Goal: Information Seeking & Learning: Learn about a topic

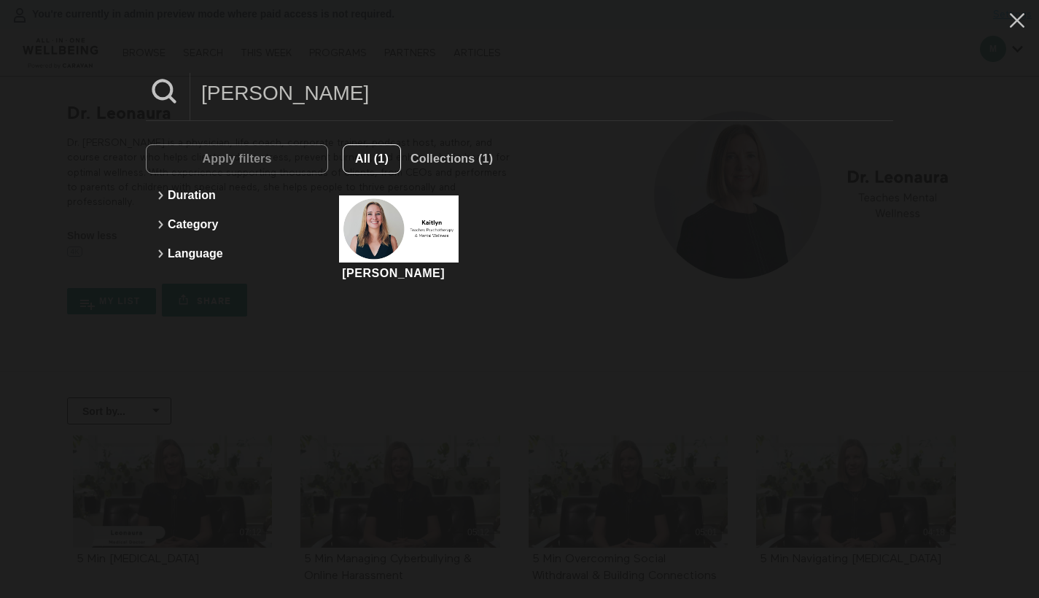
type input "[PERSON_NAME]"
click at [365, 205] on div "All (1) Collections (1) Kaitlyn Kaitlyn is a psychotherapist specializing in Co…" at bounding box center [610, 216] width 565 height 145
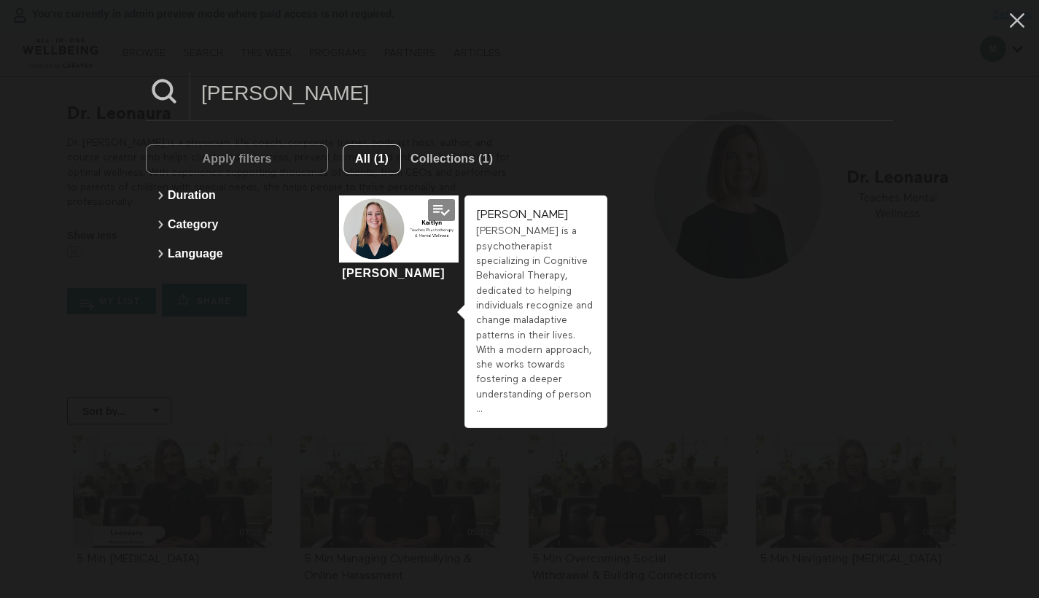
click at [366, 204] on div at bounding box center [398, 228] width 119 height 67
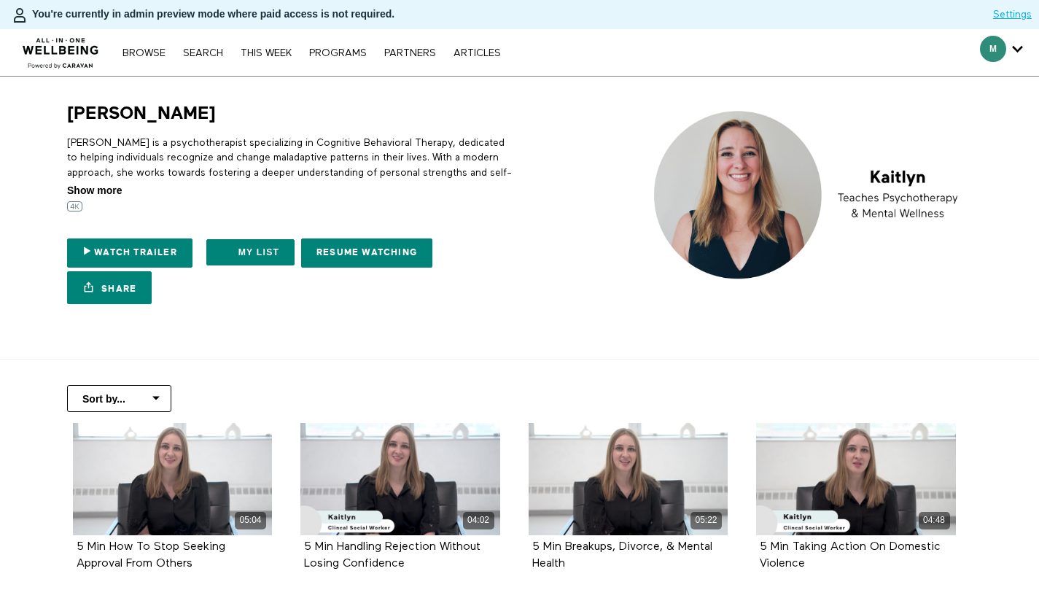
click at [115, 191] on span "Show more" at bounding box center [94, 190] width 55 height 15
click at [0, 0] on input "Show more Show less" at bounding box center [0, 0] width 0 height 0
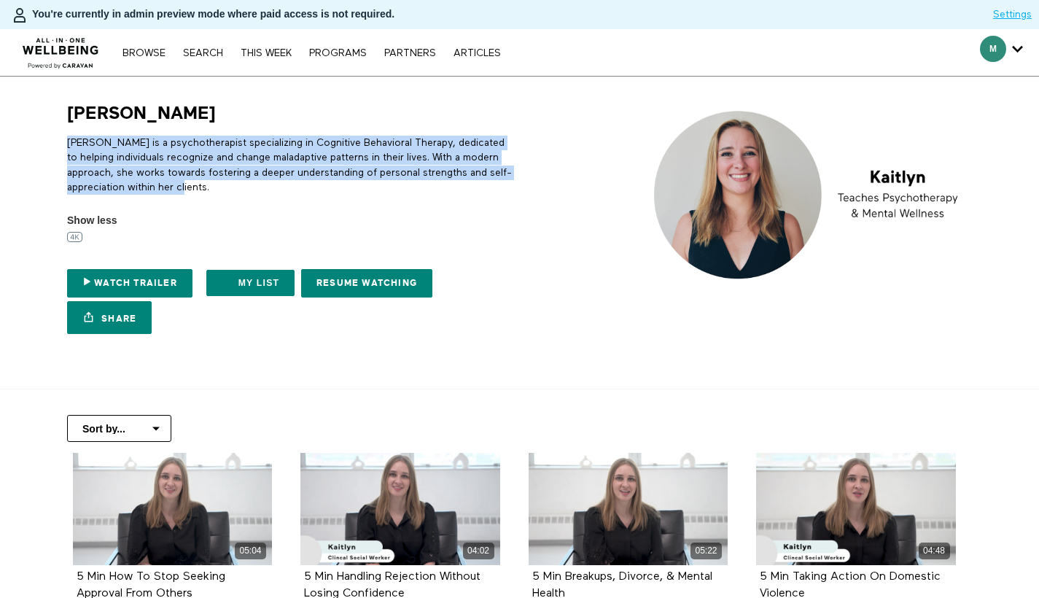
drag, startPoint x: 242, startPoint y: 188, endPoint x: 55, endPoint y: 141, distance: 193.4
click at [55, 141] on div "[PERSON_NAME] [PERSON_NAME] is a psychotherapist specializing in Cognitive Beha…" at bounding box center [286, 221] width 467 height 239
copy p "[PERSON_NAME] is a psychotherapist specializing in Cognitive Behavioral Therapy…"
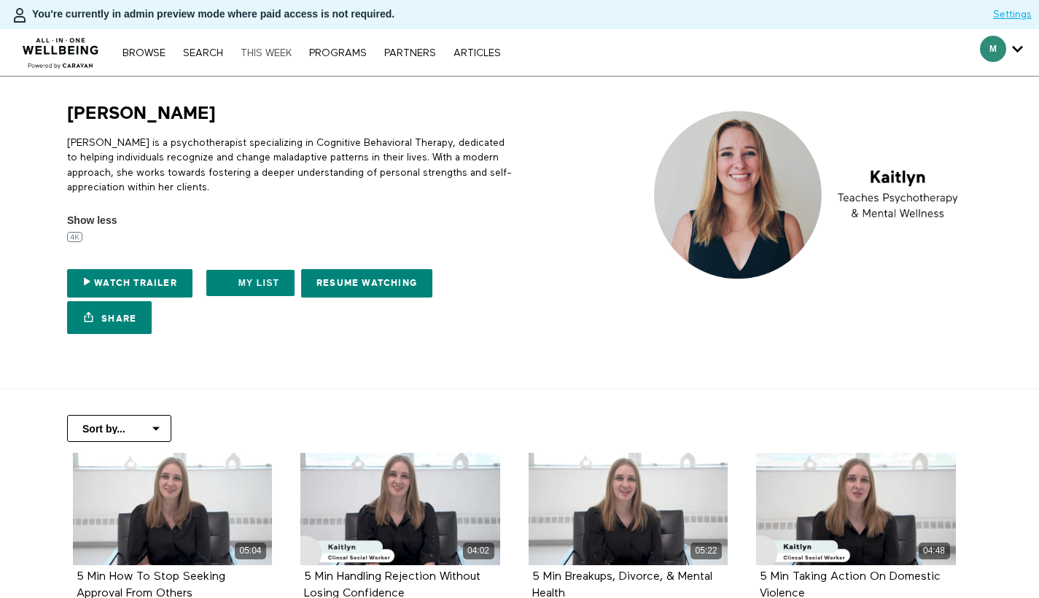
click at [262, 47] on div "Browse Search THIS WEEK PROGRAMS PARTNERS ARTICLES Account settings Manage Subs…" at bounding box center [311, 53] width 392 height 12
click at [209, 52] on link "Search" at bounding box center [203, 53] width 55 height 10
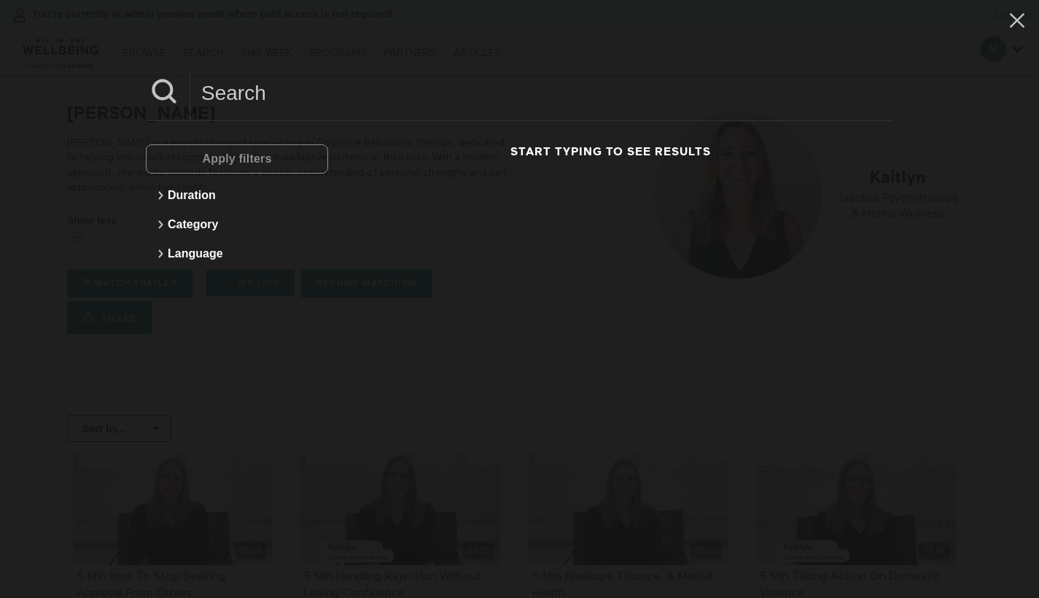
click at [257, 94] on input at bounding box center [541, 93] width 703 height 40
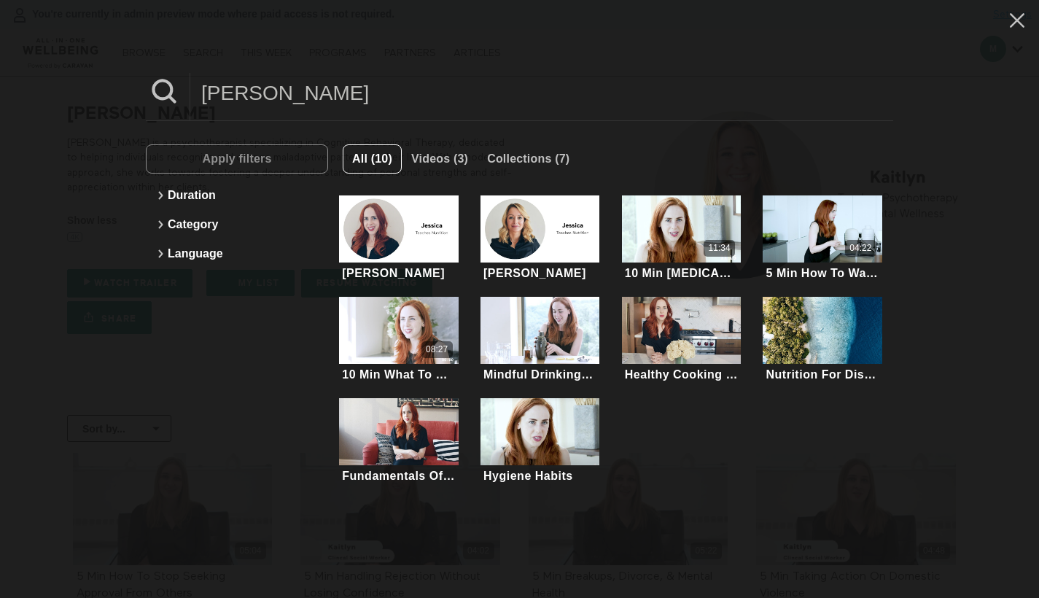
type input "Jessica"
click at [390, 242] on div "All (10) Videos (3) Collections (7) Jessica Jessica, MS, RD, CDN, INHC is a reg…" at bounding box center [610, 318] width 565 height 348
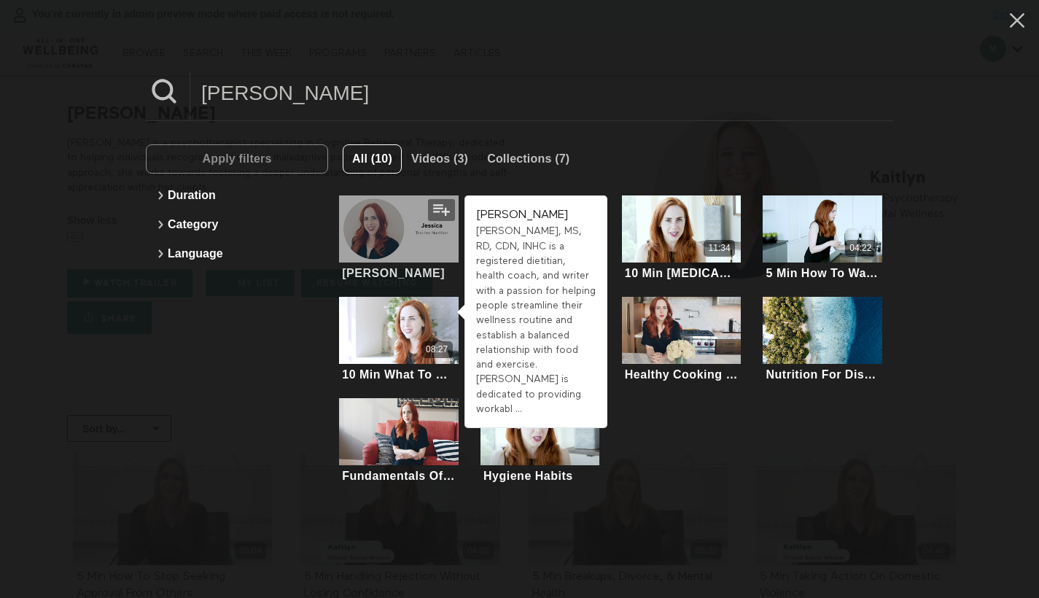
click at [386, 242] on div at bounding box center [398, 228] width 119 height 67
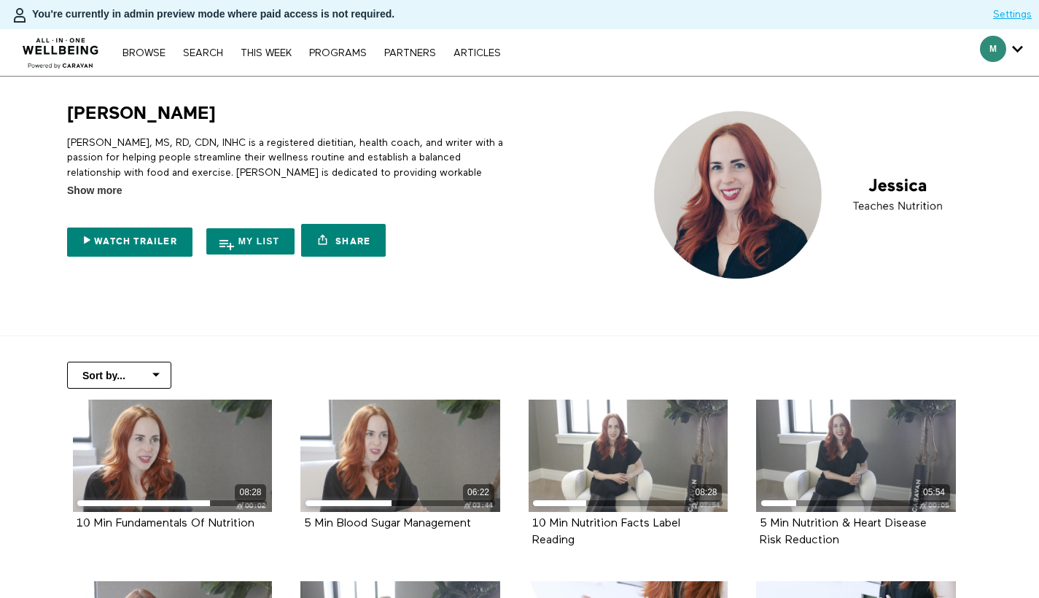
click at [125, 191] on icon at bounding box center [139, 191] width 29 height 12
click at [0, 0] on input "Show more Show less" at bounding box center [0, 0] width 0 height 0
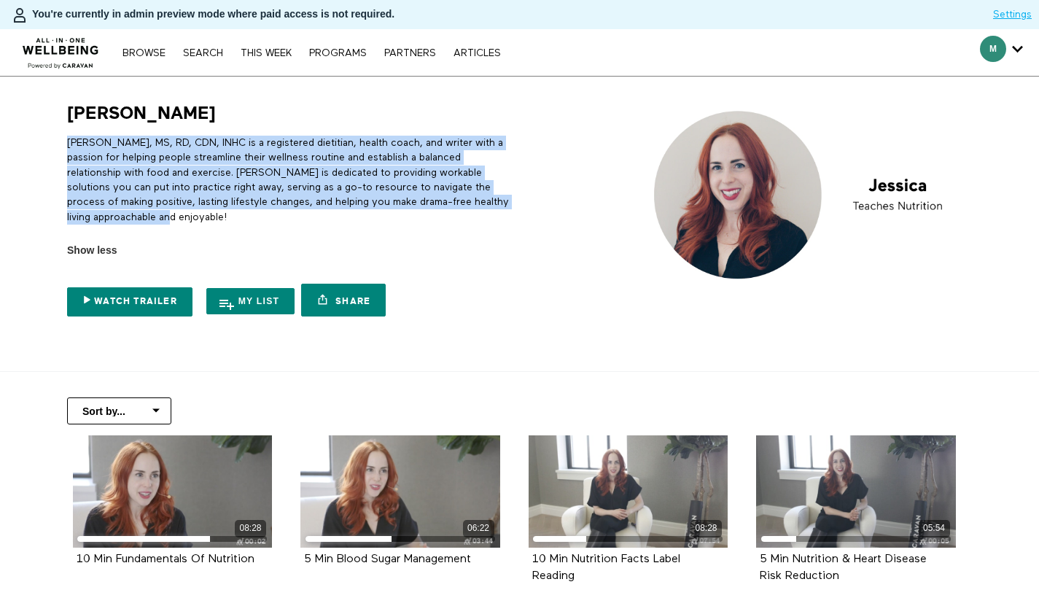
drag, startPoint x: 142, startPoint y: 214, endPoint x: 63, endPoint y: 145, distance: 105.0
click at [63, 145] on div "Jessica Jessica, MS, RD, CDN, INHC is a registered dietitian, health coach, and…" at bounding box center [286, 213] width 456 height 222
copy p "Jessica, MS, RD, CDN, INHC is a registered dietitian, health coach, and writer …"
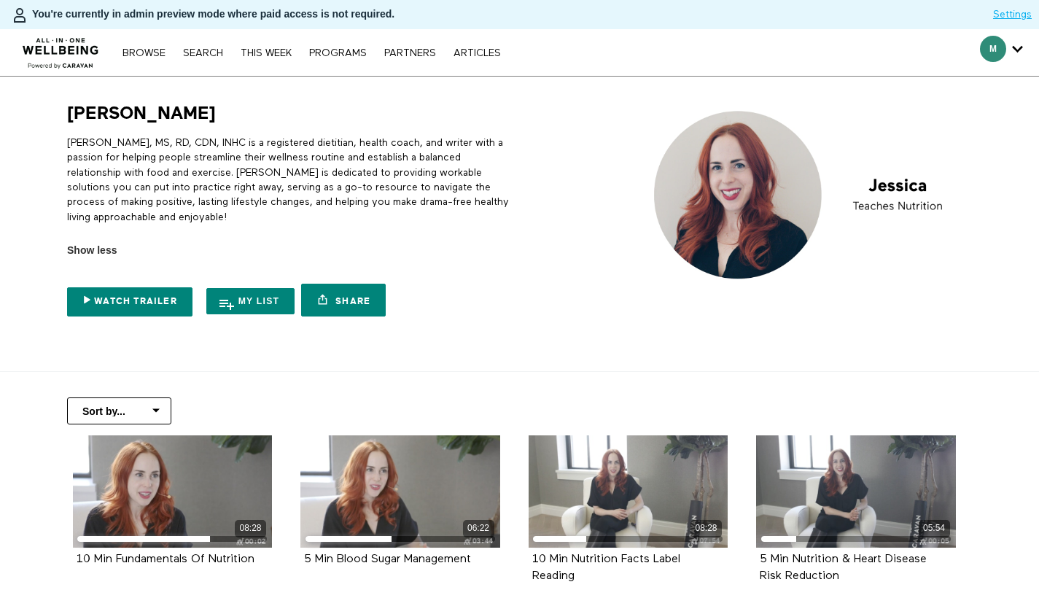
click at [182, 61] on div "Browse Search THIS WEEK PROGRAMS PARTNERS ARTICLES Account settings Manage Subs…" at bounding box center [357, 52] width 715 height 47
click at [216, 55] on link "Search" at bounding box center [203, 53] width 55 height 10
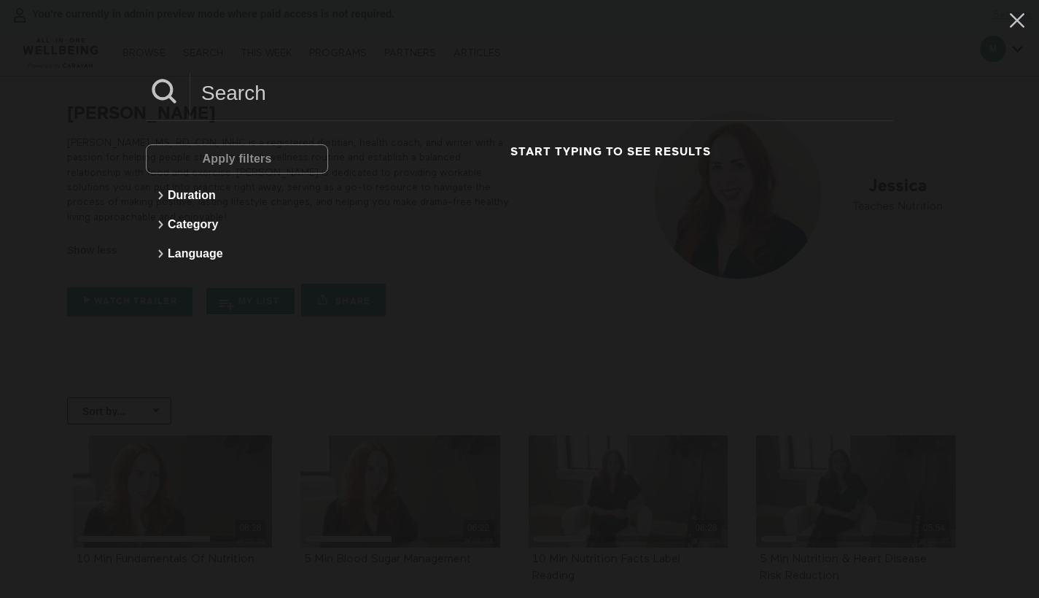
click at [229, 100] on input at bounding box center [541, 93] width 703 height 40
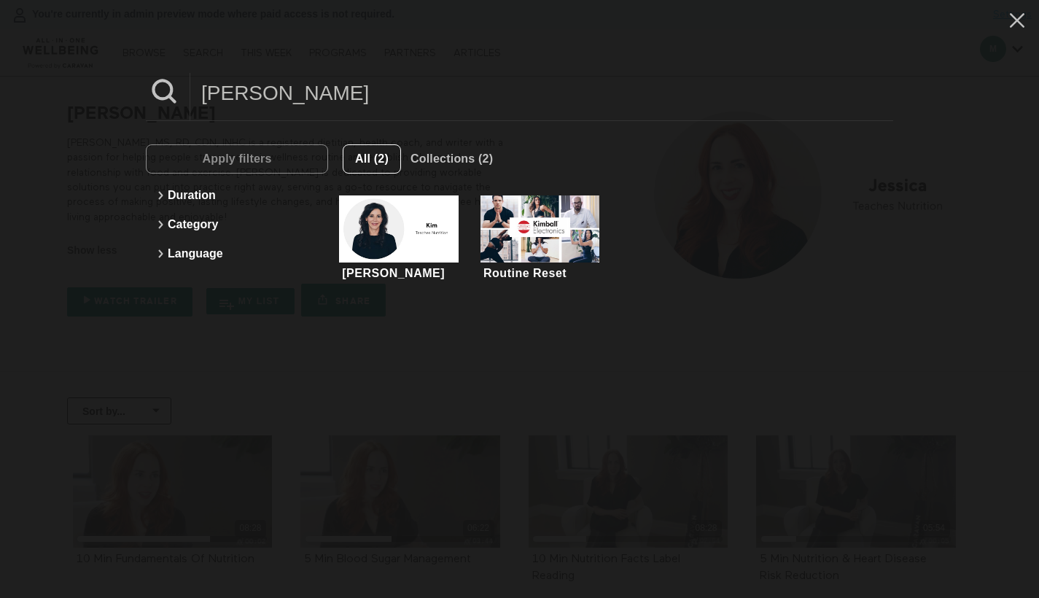
type input "Kim"
click at [388, 241] on div "All (2) Collections (2) Kim As an integrative nutritionist and dietitian, Kim h…" at bounding box center [610, 217] width 565 height 146
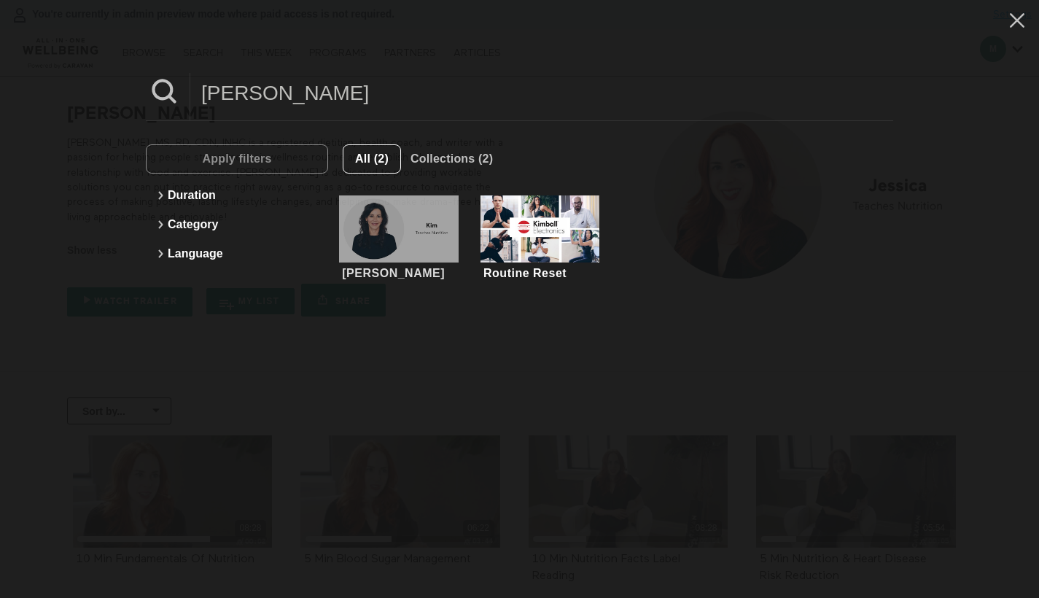
click at [388, 241] on div at bounding box center [398, 228] width 119 height 67
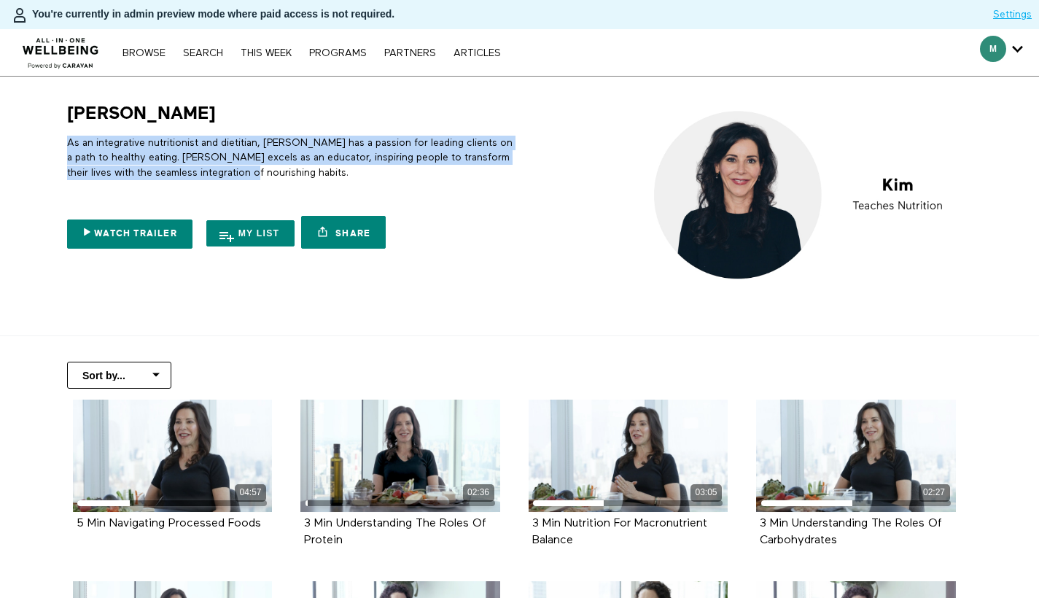
drag, startPoint x: 284, startPoint y: 176, endPoint x: 64, endPoint y: 145, distance: 221.7
click at [65, 145] on div "[PERSON_NAME] As an integrative nutritionist and dietitian, [PERSON_NAME] has a…" at bounding box center [286, 179] width 456 height 154
copy p "As an integrative nutritionist and dietitian, [PERSON_NAME] has a passion for l…"
